Goal: Task Accomplishment & Management: Manage account settings

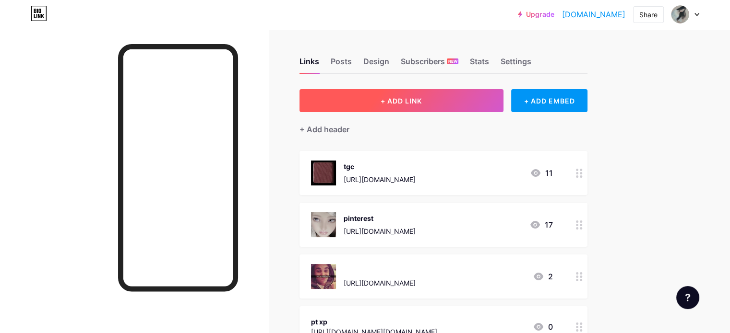
click at [418, 96] on button "+ ADD LINK" at bounding box center [401, 100] width 204 height 23
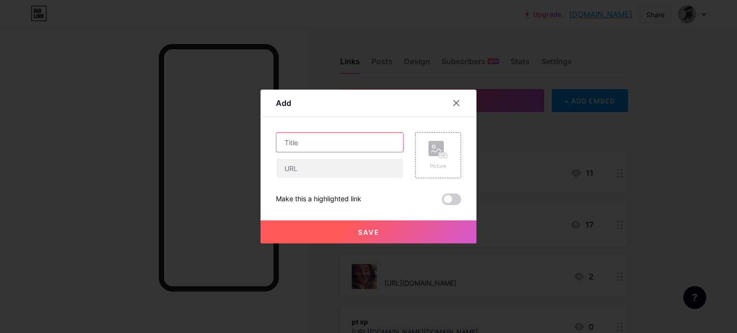
click at [333, 139] on input "text" at bounding box center [339, 142] width 127 height 19
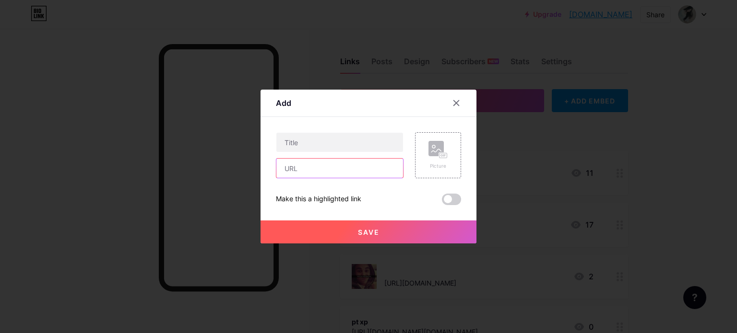
click at [336, 166] on input "text" at bounding box center [339, 168] width 127 height 19
paste input "[URL][DOMAIN_NAME][DOMAIN_NAME]"
type input "[URL][DOMAIN_NAME][DOMAIN_NAME]"
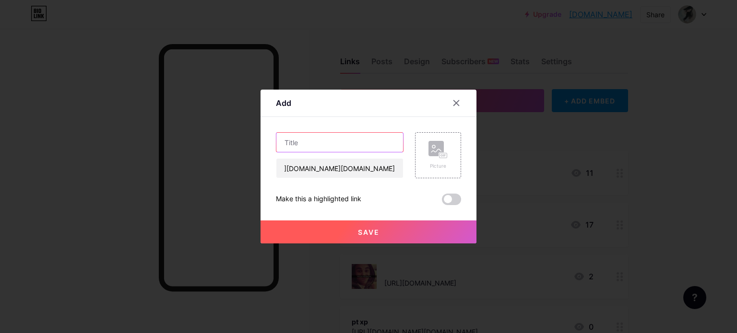
click at [320, 147] on input "text" at bounding box center [339, 142] width 127 height 19
type input "giúp chi kiêm tiền trong playtogether)"
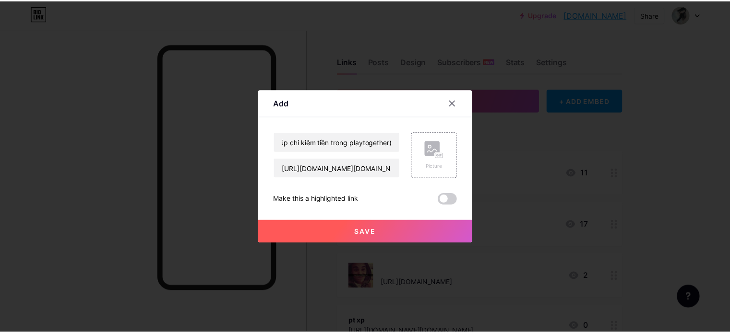
scroll to position [0, 0]
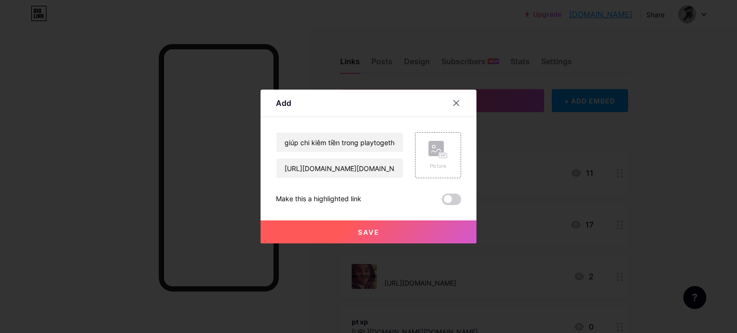
click at [430, 228] on button "Save" at bounding box center [369, 232] width 216 height 23
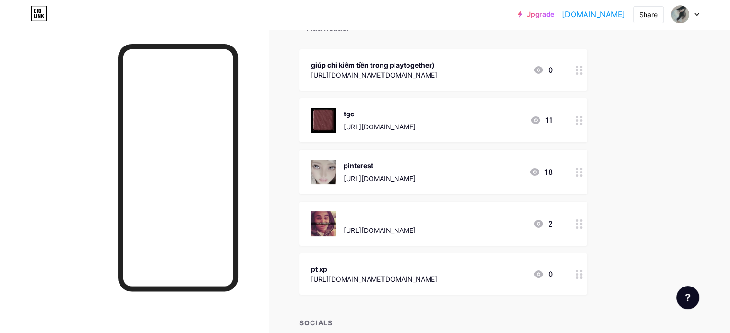
scroll to position [101, 0]
click at [582, 72] on icon at bounding box center [579, 70] width 7 height 9
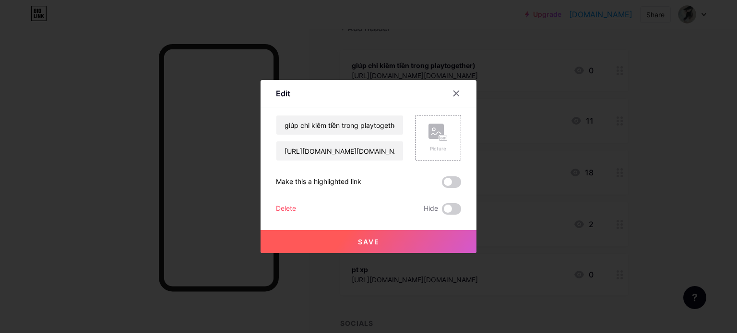
click at [288, 206] on div "Delete" at bounding box center [286, 209] width 20 height 12
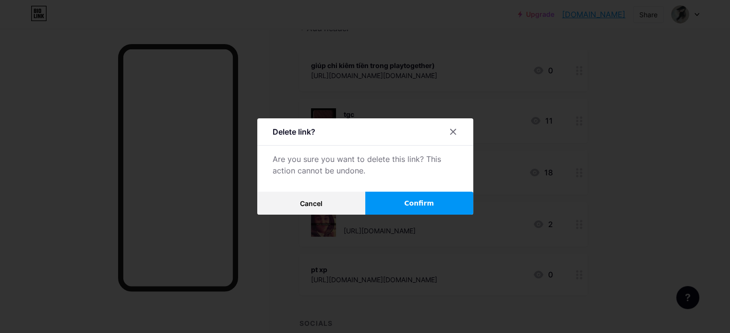
click at [442, 204] on button "Confirm" at bounding box center [419, 203] width 108 height 23
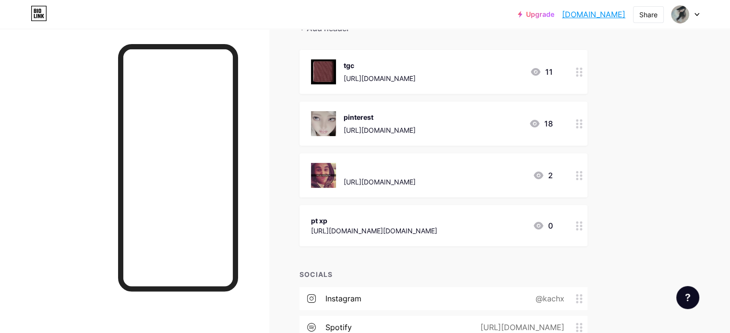
click at [437, 224] on div "pt xp" at bounding box center [374, 221] width 126 height 10
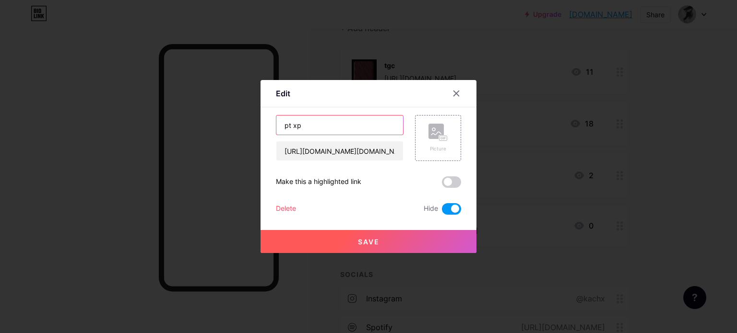
click at [278, 125] on input "pt xp" at bounding box center [339, 125] width 127 height 19
type input "giúp chi kiếm tiền trong pt xp"
click at [442, 209] on span at bounding box center [451, 209] width 19 height 12
click at [442, 212] on input "checkbox" at bounding box center [442, 212] width 0 height 0
click at [439, 232] on button "Save" at bounding box center [369, 241] width 216 height 23
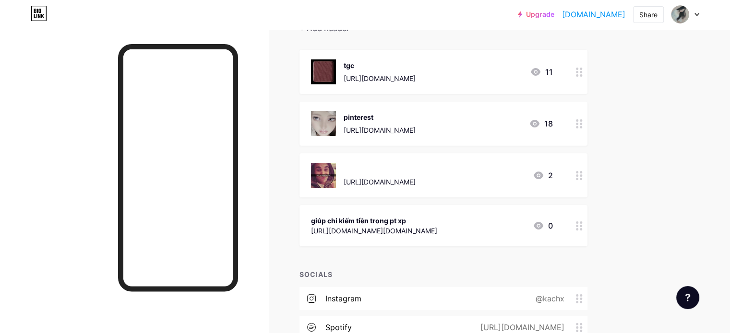
click at [582, 223] on icon at bounding box center [579, 226] width 7 height 9
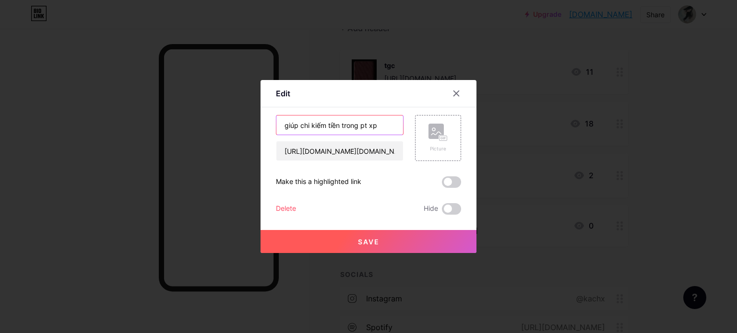
drag, startPoint x: 337, startPoint y: 126, endPoint x: 330, endPoint y: 126, distance: 7.2
click at [330, 126] on input "giúp chi kiếm tiền trong pt xp" at bounding box center [339, 125] width 127 height 19
click at [293, 130] on input "giúp chi kiếm tiền trong pt xp" at bounding box center [339, 125] width 127 height 19
click at [455, 93] on icon at bounding box center [456, 94] width 8 height 8
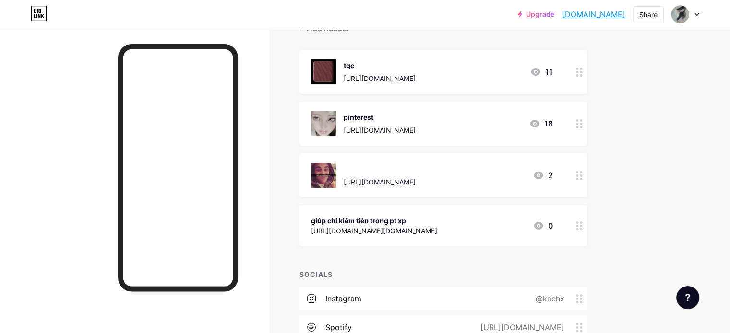
click at [587, 228] on div at bounding box center [579, 225] width 16 height 41
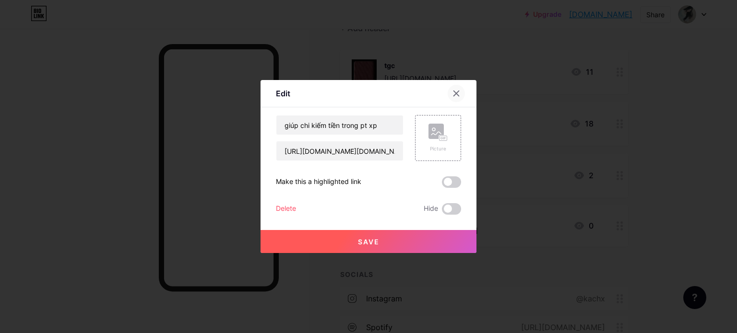
click at [454, 94] on icon at bounding box center [456, 94] width 8 height 8
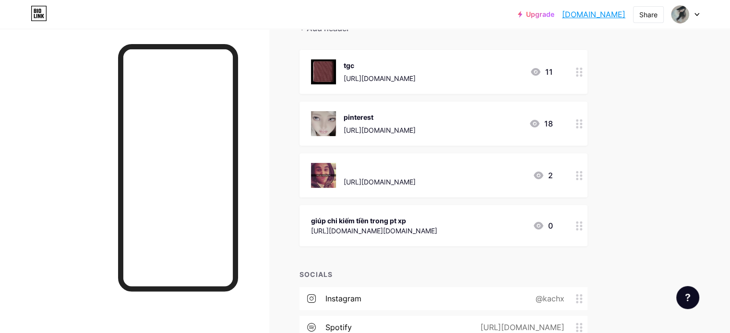
click at [587, 230] on div at bounding box center [579, 225] width 16 height 41
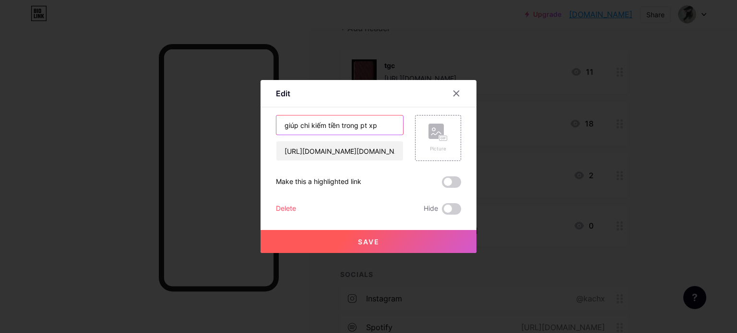
drag, startPoint x: 334, startPoint y: 124, endPoint x: 323, endPoint y: 126, distance: 11.2
click at [323, 126] on input "giúp chi kiếm tiền trong pt xp" at bounding box center [339, 125] width 127 height 19
type input "giúp chi kiếm $ trong pt xp"
click at [373, 244] on span "Save" at bounding box center [369, 242] width 22 height 8
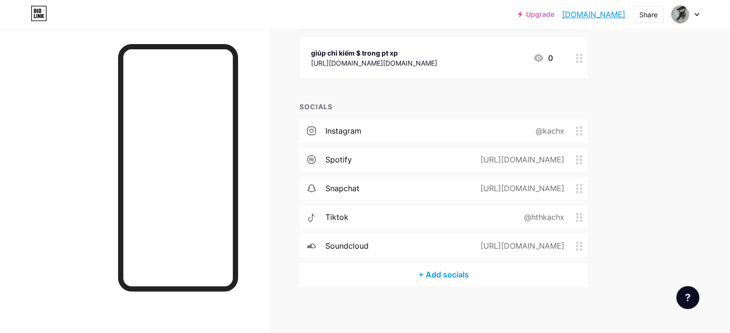
scroll to position [0, 0]
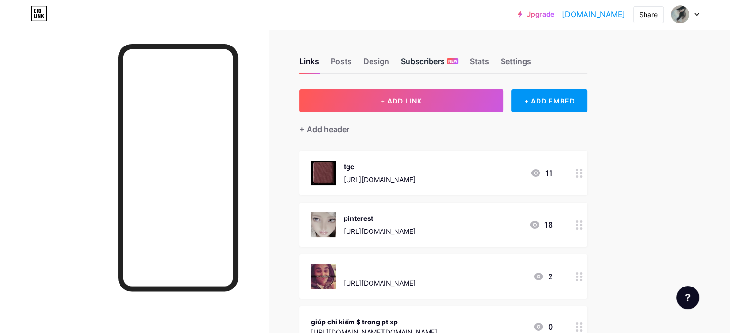
click at [452, 60] on div "Subscribers NEW" at bounding box center [430, 64] width 58 height 17
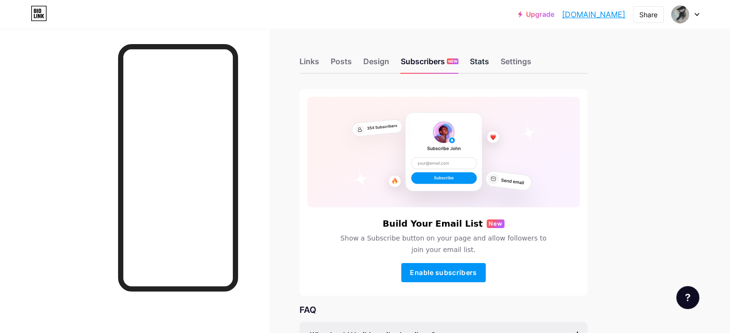
click at [489, 60] on div "Stats" at bounding box center [479, 64] width 19 height 17
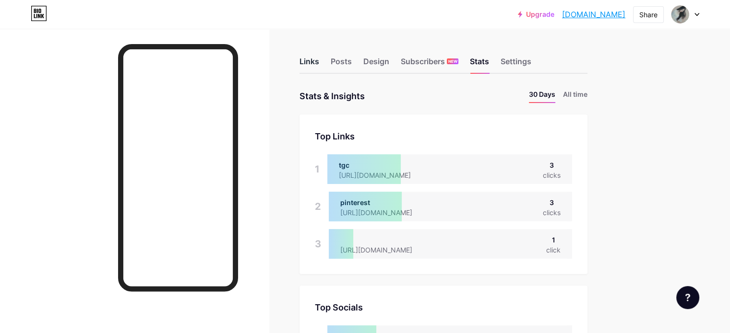
click at [319, 60] on div "Links" at bounding box center [309, 64] width 20 height 17
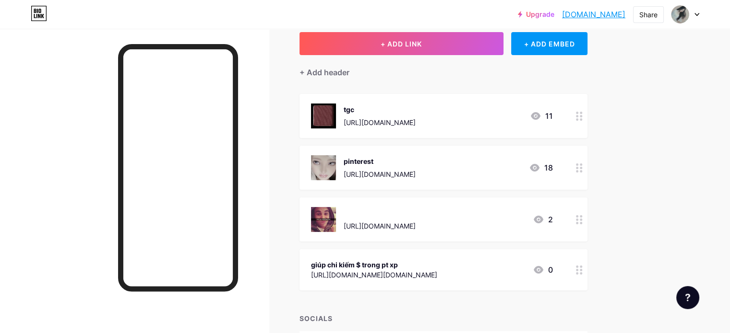
scroll to position [58, 0]
click at [415, 172] on div "[URL][DOMAIN_NAME]" at bounding box center [380, 174] width 72 height 10
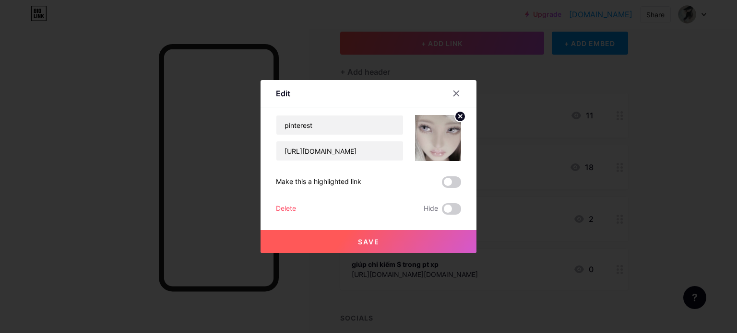
click at [448, 98] on div at bounding box center [462, 93] width 29 height 17
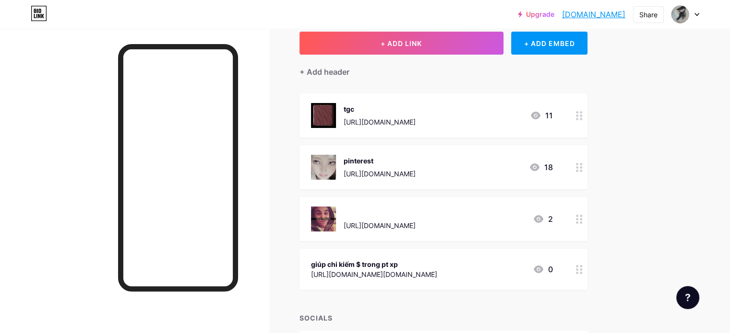
click at [437, 262] on div "giúp chi kiếm $ trong pt xp" at bounding box center [374, 265] width 126 height 10
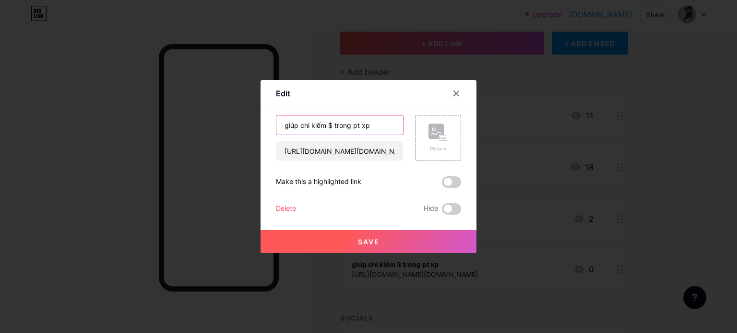
click at [297, 124] on input "giúp chi kiếm $ trong pt xp" at bounding box center [339, 125] width 127 height 19
type input "giúp katchi kiếm $ trong pt xp"
click at [331, 252] on button "Save" at bounding box center [369, 241] width 216 height 23
